Goal: Information Seeking & Learning: Learn about a topic

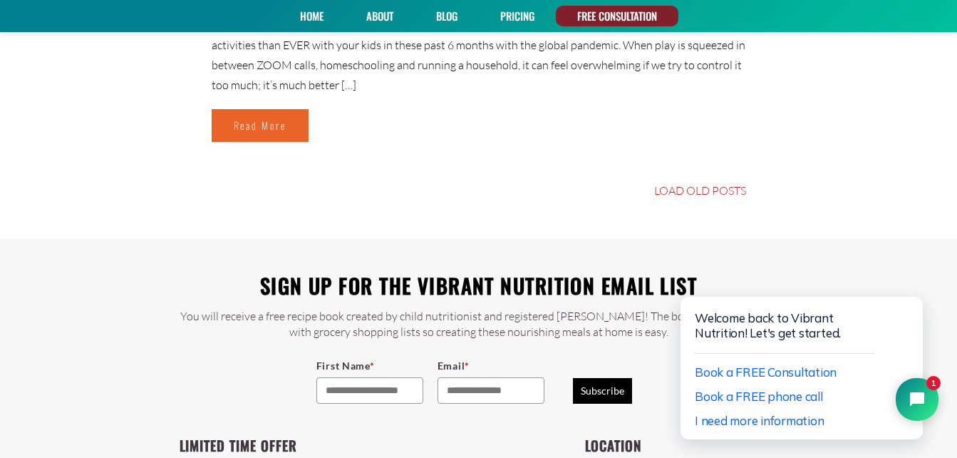
scroll to position [6896, 0]
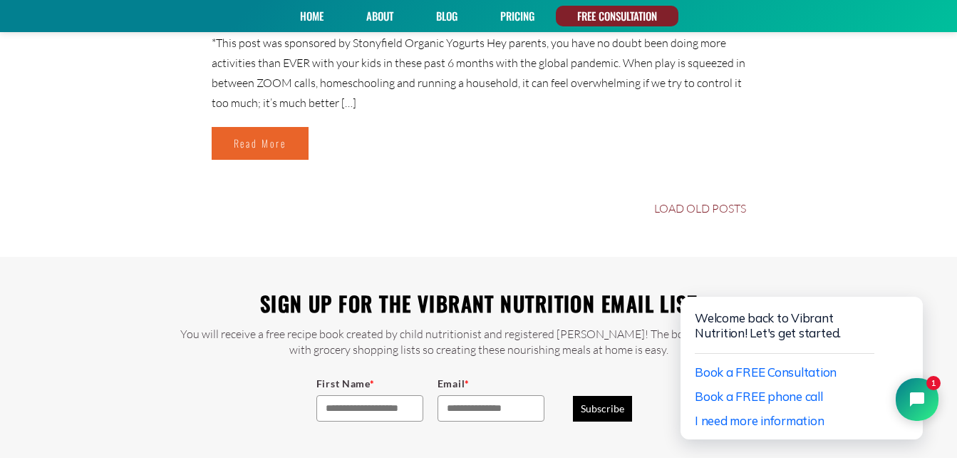
click at [700, 207] on link "LOAD OLD POSTS" at bounding box center [700, 207] width 92 height 11
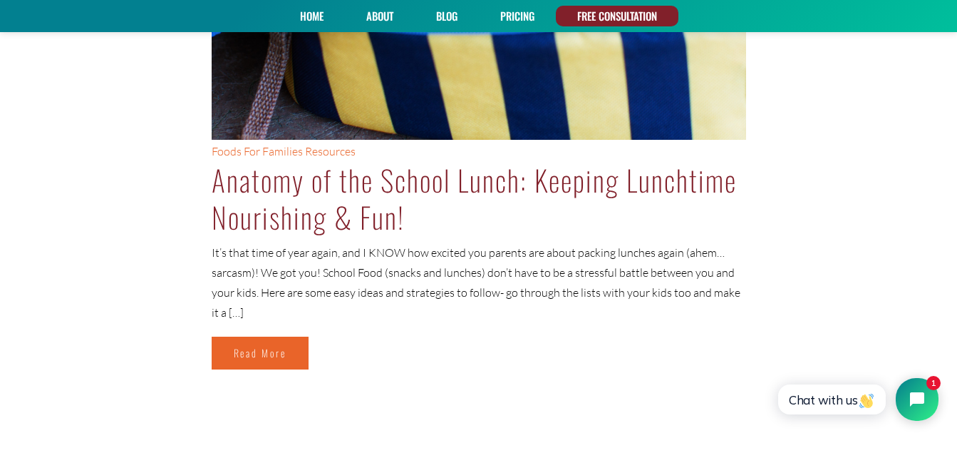
scroll to position [5857, 0]
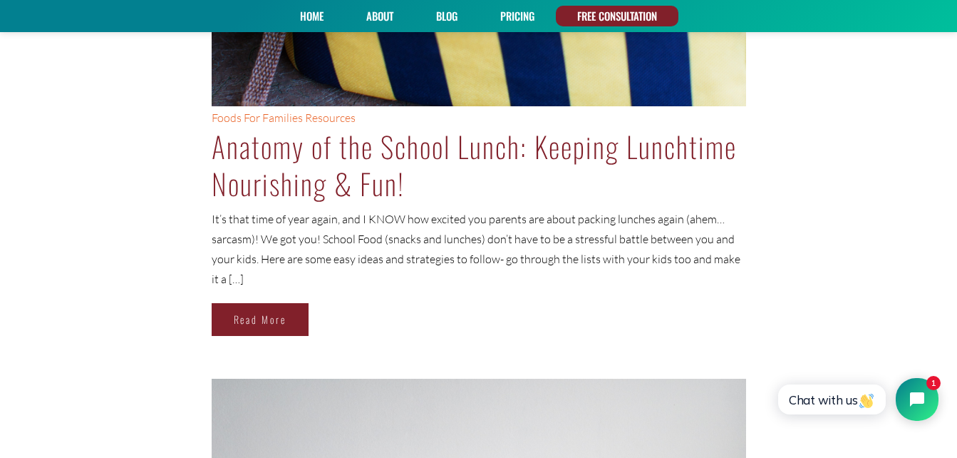
click at [267, 310] on link "Read More" at bounding box center [260, 319] width 97 height 33
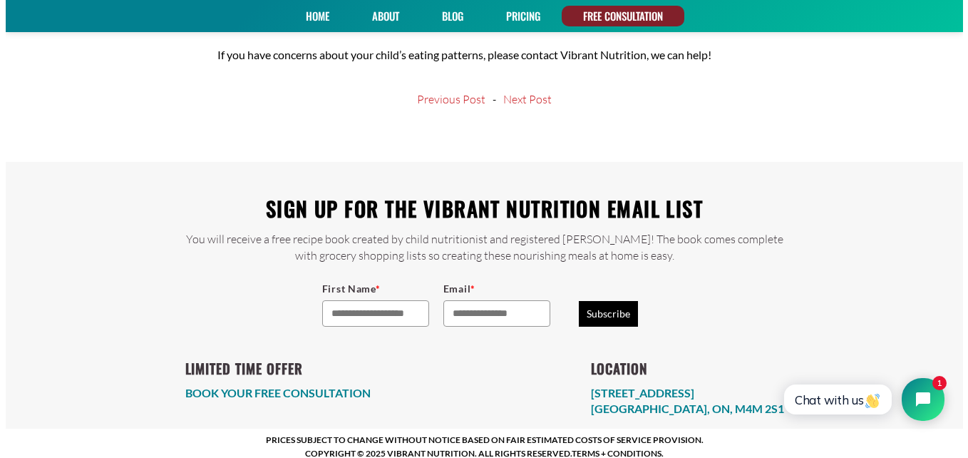
scroll to position [4062, 0]
